Goal: Transaction & Acquisition: Download file/media

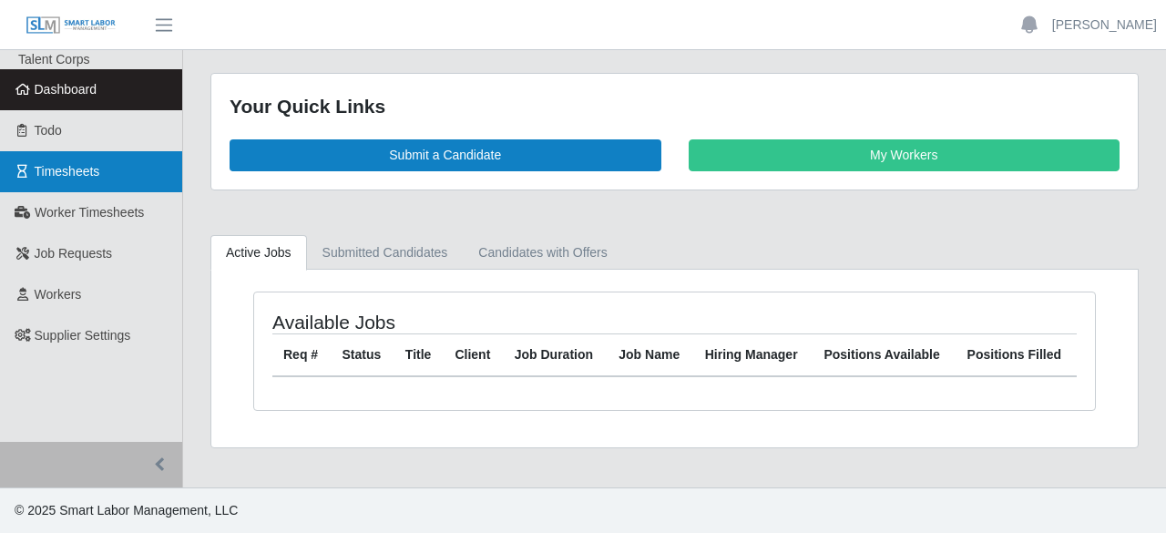
click at [98, 175] on span "Timesheets" at bounding box center [68, 171] width 66 height 15
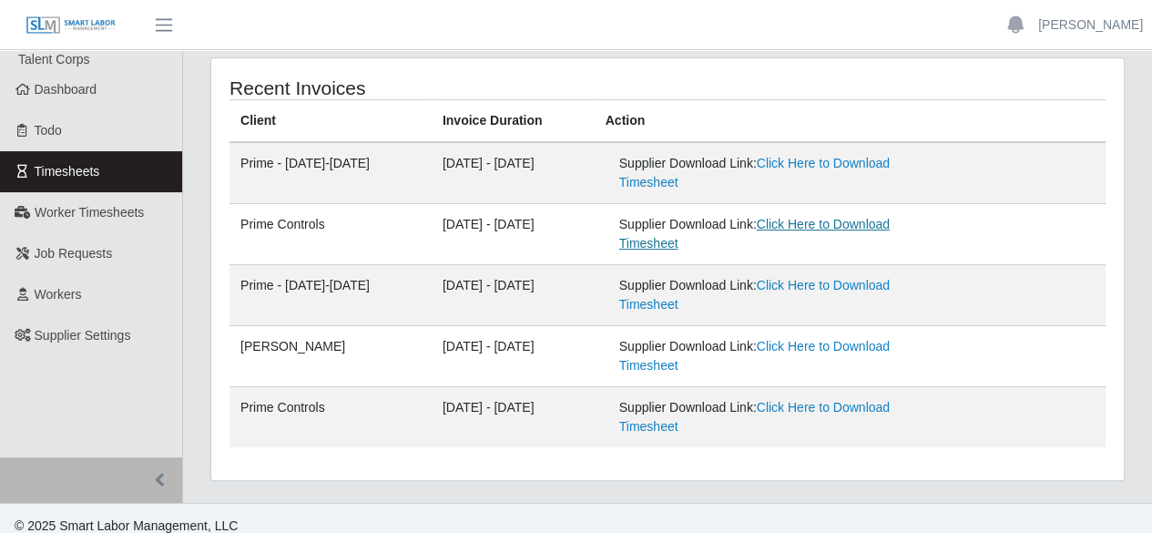
click at [890, 230] on link "Click Here to Download Timesheet" at bounding box center [754, 234] width 270 height 34
drag, startPoint x: 1148, startPoint y: 295, endPoint x: 1140, endPoint y: 257, distance: 38.9
click at [1148, 295] on div "Recent Invoices Client Invoice Duration Action Prime - Monday-Sunday 08/25/2025…" at bounding box center [667, 279] width 969 height 445
click at [1148, 301] on div "Recent Invoices Client Invoice Duration Action Prime - Monday-Sunday 08/25/2025…" at bounding box center [667, 279] width 969 height 445
click at [859, 163] on link "Click Here to Download Timesheet" at bounding box center [754, 173] width 270 height 34
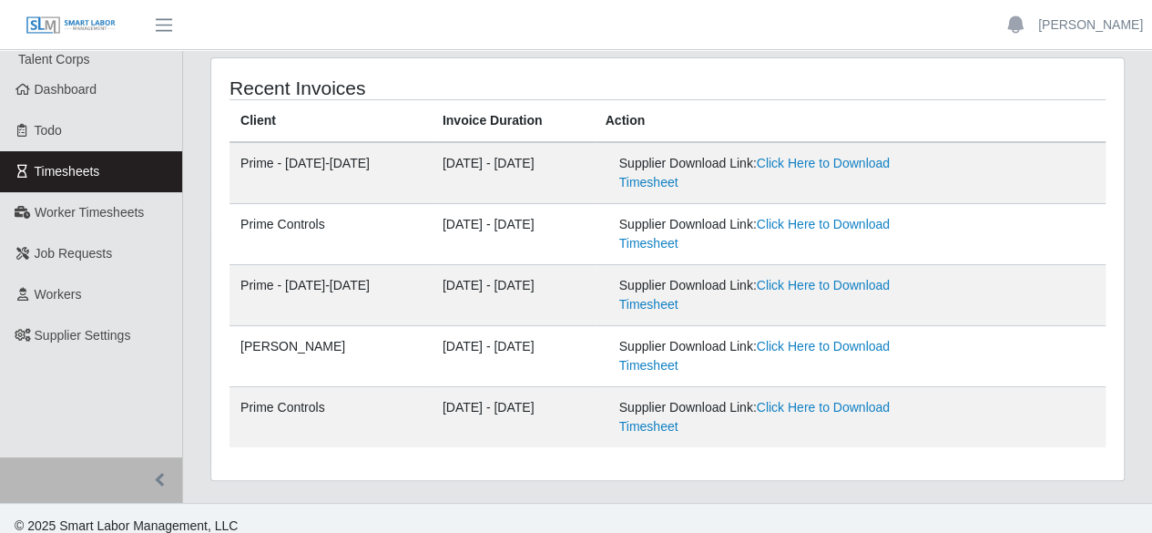
click at [1117, 277] on div "Recent Invoices Client Invoice Duration Action Prime - Monday-Sunday 08/25/2025…" at bounding box center [667, 269] width 913 height 422
click at [51, 182] on link "Timesheets" at bounding box center [91, 171] width 182 height 41
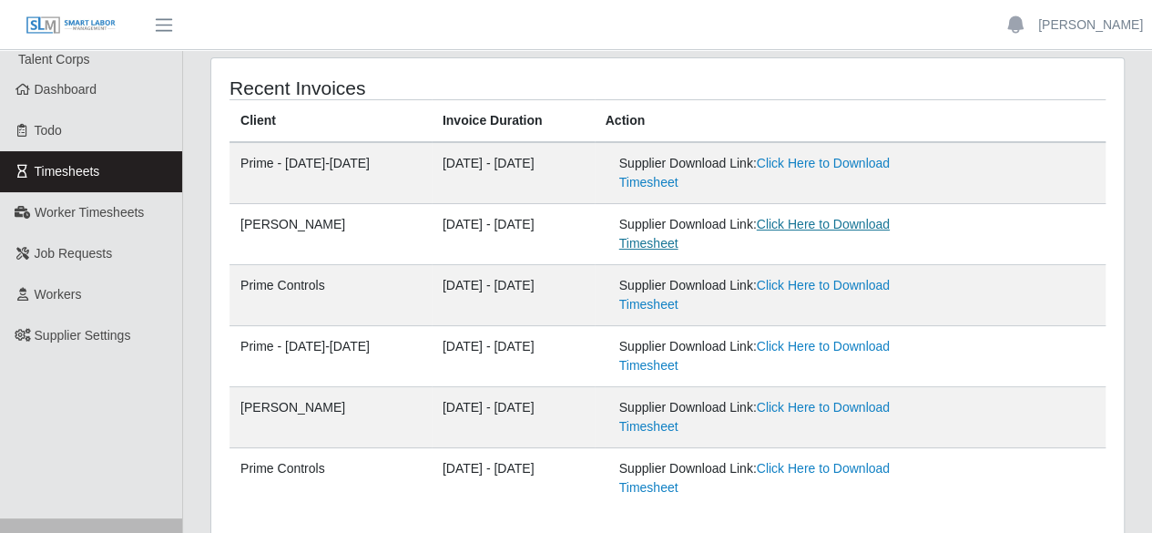
click at [890, 228] on link "Click Here to Download Timesheet" at bounding box center [754, 234] width 270 height 34
